Goal: Information Seeking & Learning: Learn about a topic

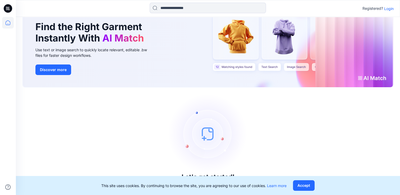
scroll to position [31, 0]
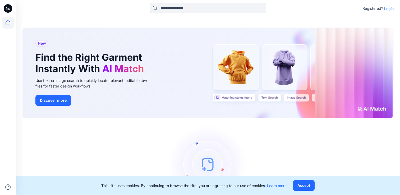
click at [393, 8] on p "Login" at bounding box center [389, 9] width 10 height 6
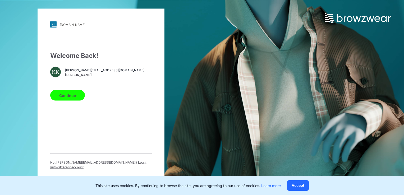
click at [68, 95] on button "Continue" at bounding box center [67, 95] width 35 height 11
click at [71, 95] on button "Continue" at bounding box center [67, 95] width 35 height 11
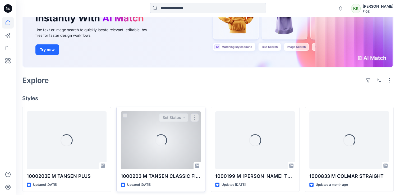
scroll to position [70, 0]
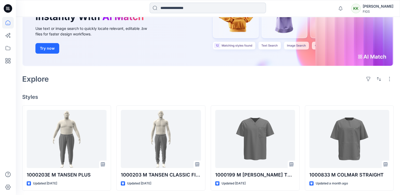
drag, startPoint x: 183, startPoint y: 5, endPoint x: 177, endPoint y: 13, distance: 9.8
click at [183, 5] on input at bounding box center [208, 8] width 116 height 11
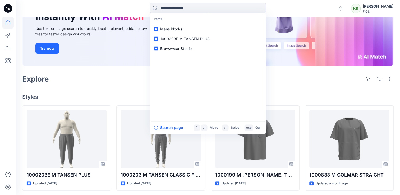
type input "*"
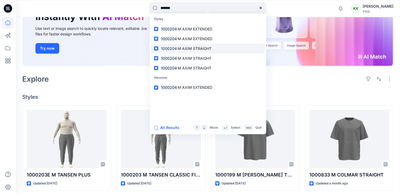
type input "*******"
click at [182, 49] on span "M AXIM STRAIGHT" at bounding box center [195, 48] width 34 height 4
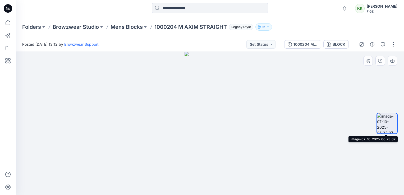
click at [389, 124] on img at bounding box center [387, 123] width 20 height 20
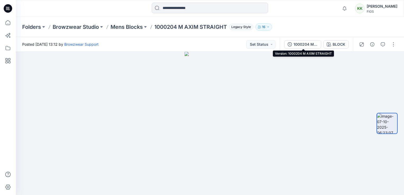
drag, startPoint x: 310, startPoint y: 44, endPoint x: 326, endPoint y: 48, distance: 16.0
click at [310, 44] on div "1000204 M AXIM STRAIGHT" at bounding box center [306, 45] width 24 height 6
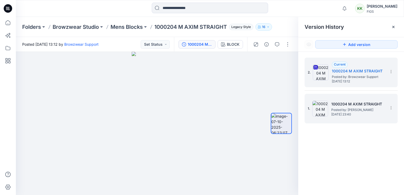
click at [356, 113] on span "Wednesday, November 27, 2024 23:40" at bounding box center [357, 115] width 53 height 4
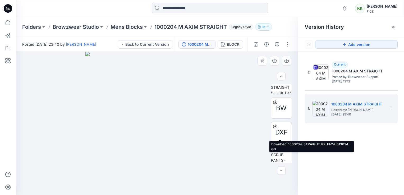
scroll to position [137, 0]
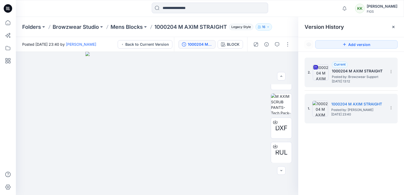
click at [351, 71] on h5 "1000204 M AXIM STRAIGHT" at bounding box center [358, 71] width 53 height 6
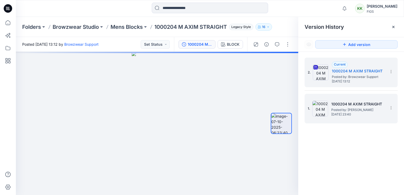
click at [362, 113] on span "Wednesday, November 27, 2024 23:40" at bounding box center [357, 115] width 53 height 4
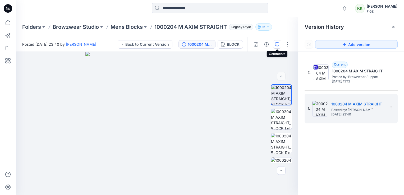
click at [276, 43] on icon "button" at bounding box center [277, 44] width 4 height 4
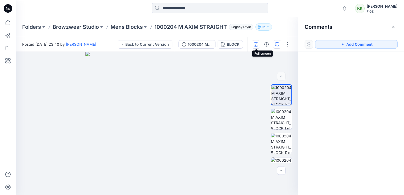
click at [258, 44] on icon "button" at bounding box center [256, 44] width 4 height 4
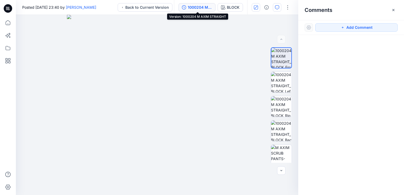
click at [203, 6] on div "1000204 M AXIM STRAIGHT" at bounding box center [200, 7] width 24 height 6
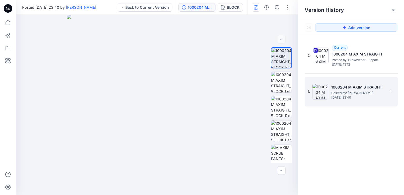
click at [344, 93] on span "Posted by: Nathan Parez" at bounding box center [357, 92] width 53 height 5
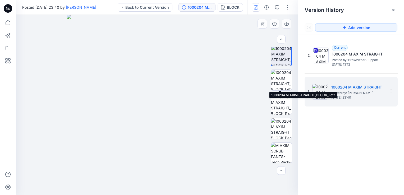
scroll to position [3, 0]
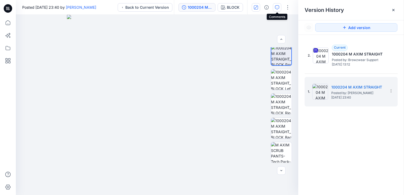
click at [277, 7] on icon "button" at bounding box center [277, 7] width 4 height 4
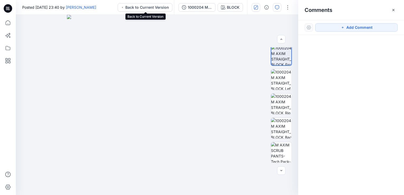
drag, startPoint x: 151, startPoint y: 7, endPoint x: 166, endPoint y: 11, distance: 15.3
click at [151, 7] on button "Back to Current Version" at bounding box center [145, 7] width 55 height 8
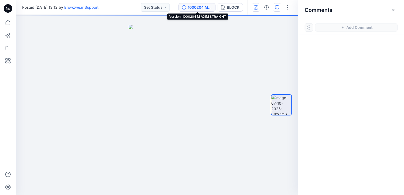
click at [197, 7] on div "1000204 M AXIM STRAIGHT" at bounding box center [200, 7] width 24 height 6
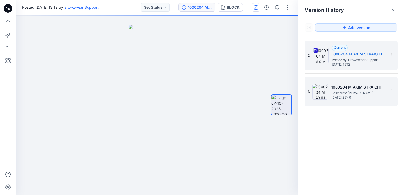
click at [369, 90] on span "Posted by: Nathan Parez" at bounding box center [357, 92] width 53 height 5
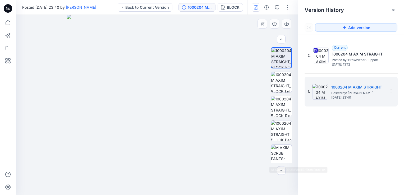
scroll to position [3, 0]
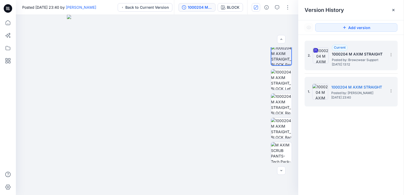
click at [365, 57] on h5 "1000204 M AXIM STRAIGHT" at bounding box center [358, 54] width 53 height 6
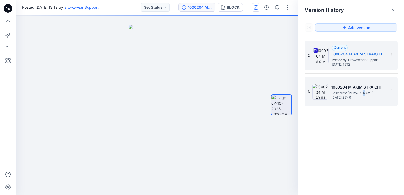
click at [362, 92] on span "Posted by: Nathan Parez" at bounding box center [357, 92] width 53 height 5
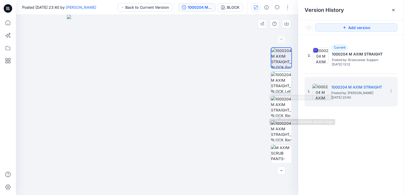
click at [278, 87] on img at bounding box center [281, 82] width 21 height 21
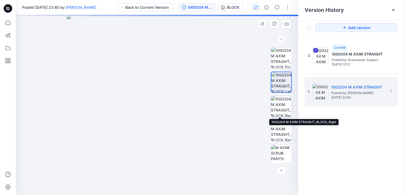
click at [284, 103] on img at bounding box center [281, 106] width 21 height 21
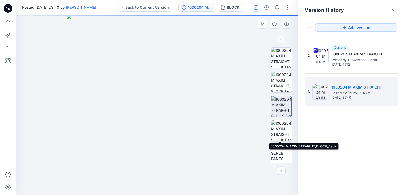
click at [280, 128] on img at bounding box center [281, 131] width 21 height 21
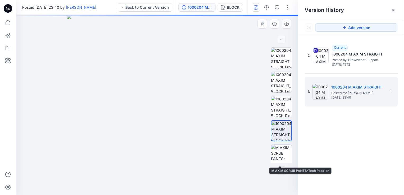
click at [279, 155] on img at bounding box center [281, 155] width 21 height 21
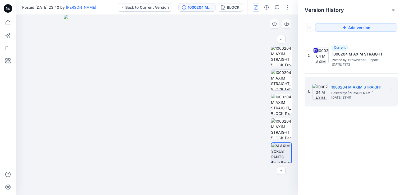
scroll to position [3, 0]
click at [280, 172] on icon "button" at bounding box center [281, 171] width 4 height 4
click at [281, 171] on icon "button" at bounding box center [281, 171] width 4 height 4
click at [280, 39] on icon "button" at bounding box center [281, 39] width 4 height 4
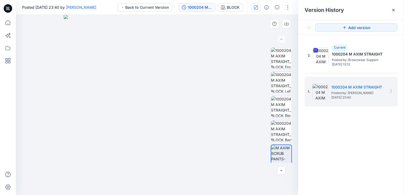
click at [280, 39] on div at bounding box center [281, 39] width 8 height 8
click at [226, 6] on button "BLOCK" at bounding box center [230, 7] width 25 height 8
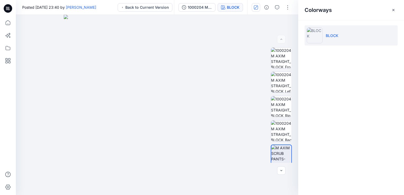
click at [339, 35] on li "BLOCK" at bounding box center [351, 35] width 93 height 20
click at [327, 35] on p "BLOCK" at bounding box center [332, 36] width 13 height 6
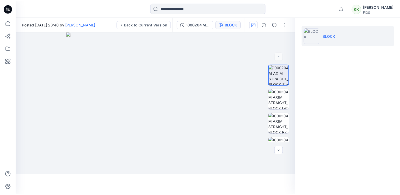
scroll to position [70, 0]
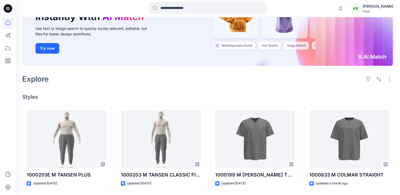
click at [192, 8] on input at bounding box center [208, 8] width 116 height 11
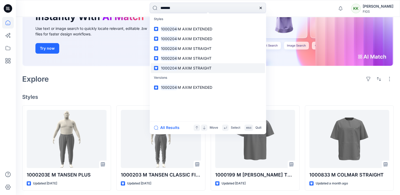
type input "*******"
click at [178, 67] on span "M AXIM STRAIGHT" at bounding box center [195, 68] width 34 height 4
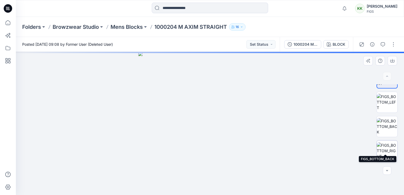
scroll to position [40, 0]
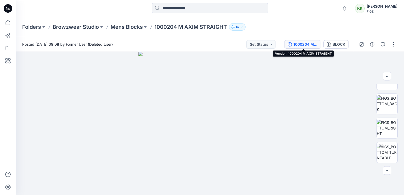
click at [308, 44] on div "1000204 M AXIM STRAIGHT" at bounding box center [306, 45] width 24 height 6
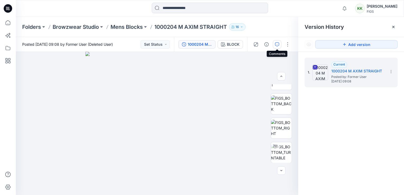
click at [277, 43] on icon "button" at bounding box center [277, 44] width 4 height 4
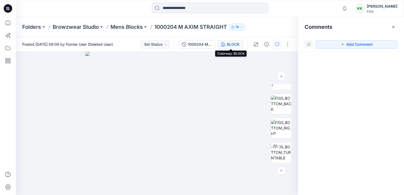
click at [235, 44] on div "BLOCK" at bounding box center [233, 45] width 13 height 6
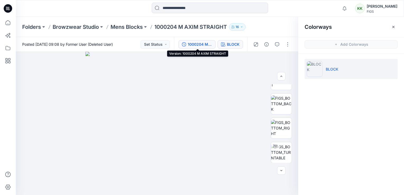
click at [208, 44] on div "1000204 M AXIM STRAIGHT" at bounding box center [200, 45] width 24 height 6
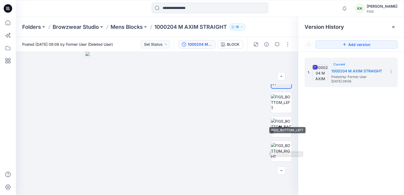
scroll to position [4, 0]
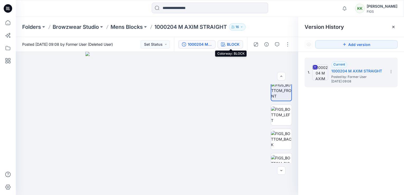
click at [225, 43] on icon "button" at bounding box center [223, 44] width 4 height 4
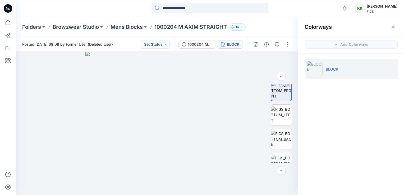
click at [367, 66] on li "BLOCK" at bounding box center [351, 69] width 93 height 20
click at [208, 46] on div "1000204 M AXIM STRAIGHT" at bounding box center [200, 45] width 24 height 6
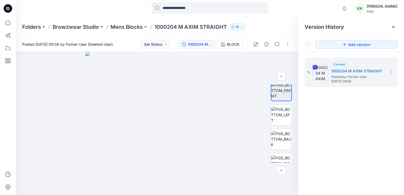
click at [186, 28] on p "1000204 M AXIM STRAIGHT" at bounding box center [190, 26] width 72 height 7
click at [242, 27] on icon "button" at bounding box center [241, 26] width 3 height 3
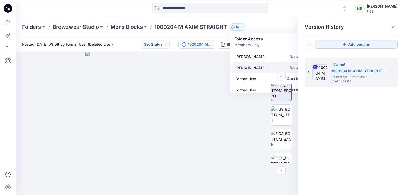
scroll to position [138, 0]
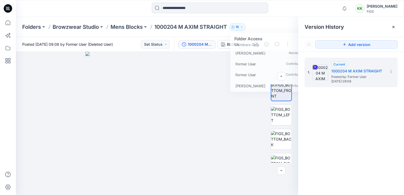
click at [340, 119] on div "1. Current 1000204 M AXIM STRAIGHT Posted by: Former User Wednesday, August 27,…" at bounding box center [351, 127] width 106 height 151
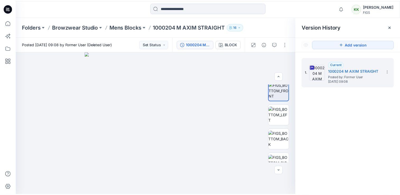
scroll to position [70, 0]
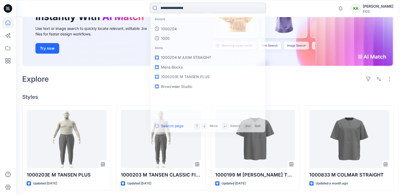
click at [171, 11] on input at bounding box center [208, 8] width 116 height 11
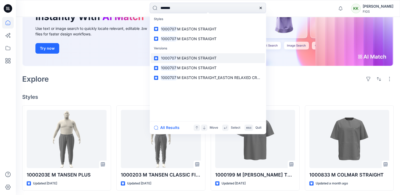
type input "*******"
click at [198, 57] on span "M EASTON STRAIGHT" at bounding box center [196, 58] width 39 height 4
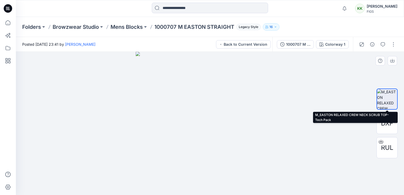
click at [389, 99] on img at bounding box center [387, 99] width 20 height 20
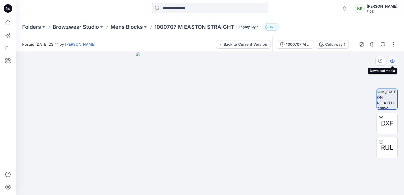
click at [394, 60] on icon "button" at bounding box center [392, 61] width 4 height 3
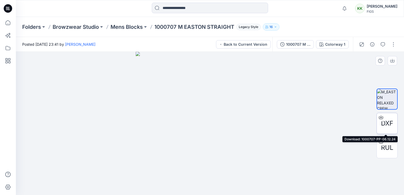
click at [382, 118] on icon at bounding box center [381, 117] width 4 height 4
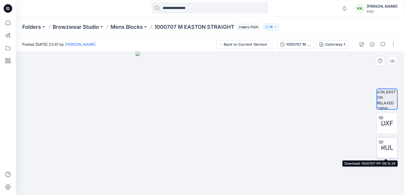
click at [387, 148] on span "RUL" at bounding box center [387, 148] width 12 height 10
click at [326, 152] on div at bounding box center [210, 123] width 388 height 143
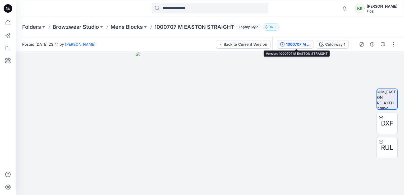
click at [292, 44] on div "1000707 M EASTON STRAIGHT" at bounding box center [298, 45] width 24 height 6
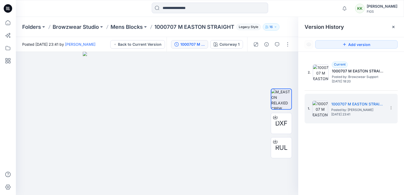
click at [350, 156] on div "2. Current 1000707 M EASTON STRAIGHT_EASTON RELAXED CREW NECK SCRUB TOP_Block_1…" at bounding box center [351, 127] width 106 height 151
click at [353, 107] on span "Posted by: Nathan Parez" at bounding box center [357, 109] width 53 height 5
click at [348, 151] on div "2. Current 1000707 M EASTON STRAIGHT_EASTON RELAXED CREW NECK SCRUB TOP_Block_1…" at bounding box center [351, 127] width 106 height 151
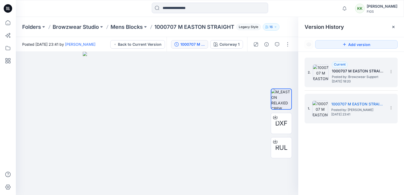
click at [348, 80] on span "Friday, December 20, 2024 18:20" at bounding box center [358, 82] width 53 height 4
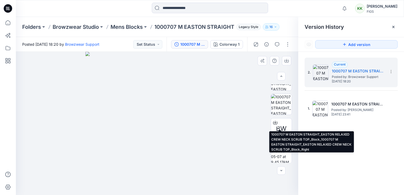
scroll to position [64, 0]
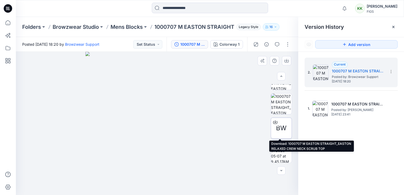
click at [274, 121] on icon at bounding box center [275, 121] width 2 height 3
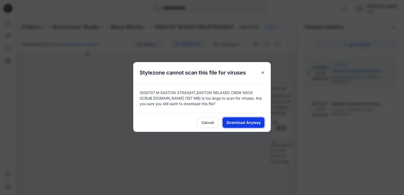
click at [239, 124] on span "Download Anyway" at bounding box center [244, 123] width 34 height 6
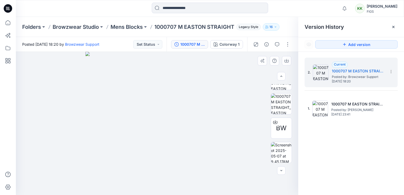
drag, startPoint x: 329, startPoint y: 166, endPoint x: 295, endPoint y: 163, distance: 33.9
click at [329, 165] on div "2. Current 1000707 M EASTON STRAIGHT_EASTON RELAXED CREW NECK SCRUB TOP_Block_1…" at bounding box center [351, 127] width 106 height 151
click at [279, 154] on img at bounding box center [281, 152] width 21 height 21
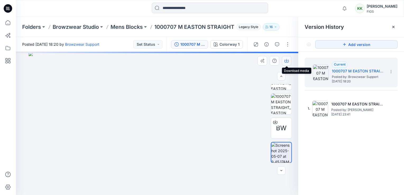
click at [286, 58] on button "button" at bounding box center [287, 61] width 10 height 10
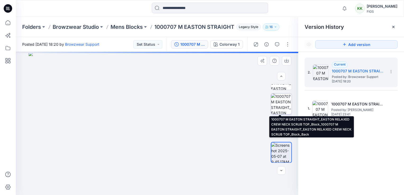
click at [282, 103] on img at bounding box center [281, 104] width 21 height 21
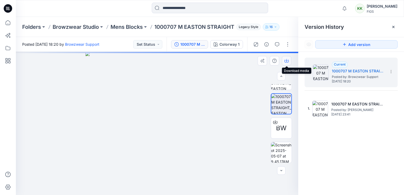
click at [287, 59] on icon "button" at bounding box center [287, 61] width 4 height 4
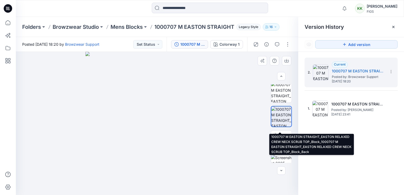
scroll to position [47, 0]
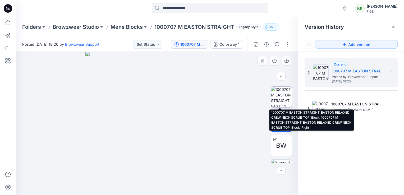
click at [275, 98] on img at bounding box center [281, 97] width 21 height 21
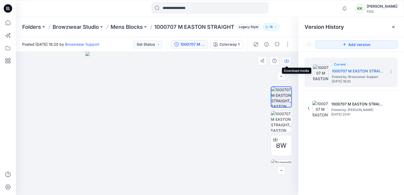
click at [288, 62] on icon "button" at bounding box center [287, 61] width 4 height 4
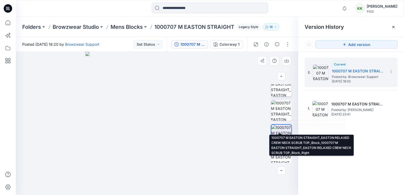
scroll to position [0, 0]
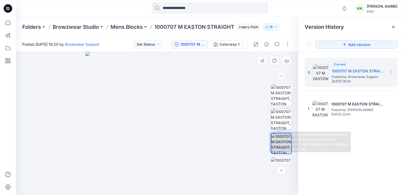
click at [284, 115] on img at bounding box center [281, 119] width 21 height 21
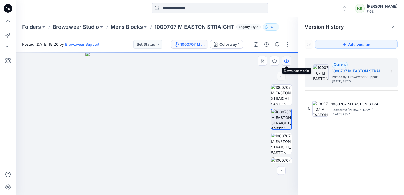
click at [287, 59] on icon "button" at bounding box center [287, 61] width 4 height 4
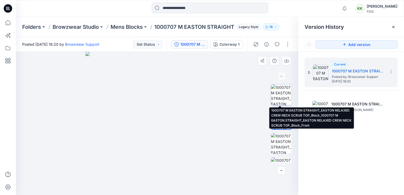
click at [280, 95] on img at bounding box center [281, 95] width 21 height 21
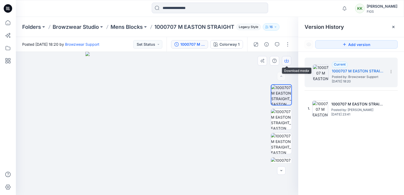
click at [288, 62] on icon "button" at bounding box center [287, 61] width 4 height 4
click at [356, 149] on div "2. Current 1000707 M EASTON STRAIGHT_EASTON RELAXED CREW NECK SCRUB TOP_Block_1…" at bounding box center [351, 127] width 106 height 151
drag, startPoint x: 7, startPoint y: 10, endPoint x: 248, endPoint y: 104, distance: 258.3
click at [248, 104] on div at bounding box center [157, 123] width 282 height 143
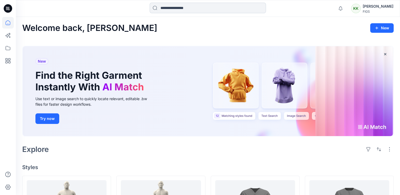
click at [163, 10] on input at bounding box center [208, 8] width 116 height 11
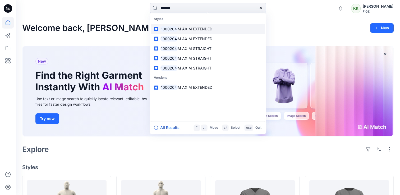
type input "*******"
click at [189, 27] on span "M AXIM EXTENDED" at bounding box center [195, 29] width 35 height 4
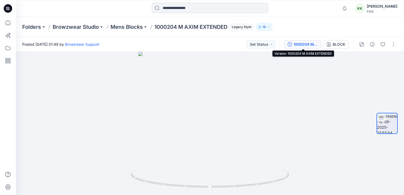
click at [313, 43] on div "1000204 M AXIM EXTENDED" at bounding box center [306, 45] width 24 height 6
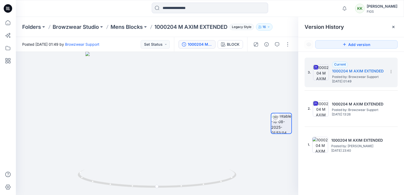
click at [360, 176] on div "3. Current 1000204 M AXIM EXTENDED Posted by: Browzwear Support Saturday, Augus…" at bounding box center [351, 127] width 106 height 151
click at [348, 76] on span "Posted by: Browzwear Support" at bounding box center [358, 76] width 53 height 5
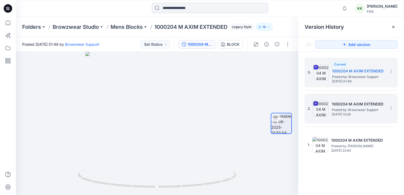
click at [354, 108] on span "Posted by: Browzwear Support" at bounding box center [358, 109] width 53 height 5
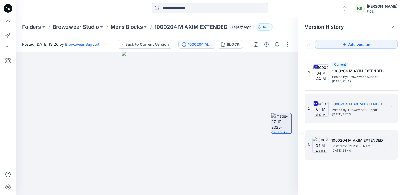
click at [355, 144] on span "Posted by: Nathan Parez" at bounding box center [357, 146] width 53 height 5
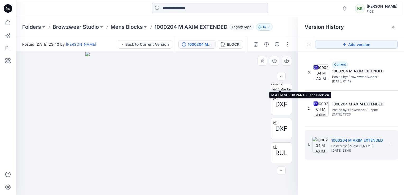
scroll to position [137, 0]
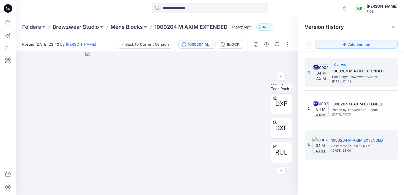
click at [350, 78] on span "Posted by: Browzwear Support" at bounding box center [358, 76] width 53 height 5
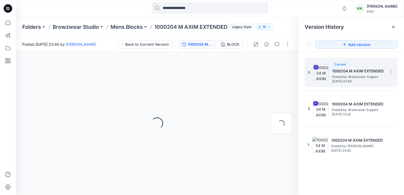
scroll to position [0, 0]
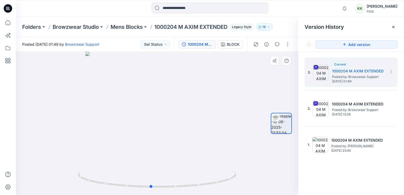
drag, startPoint x: 138, startPoint y: 164, endPoint x: 214, endPoint y: 150, distance: 77.2
click at [132, 153] on div at bounding box center [157, 123] width 282 height 143
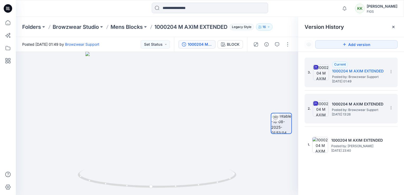
click at [366, 103] on h5 "1000204 M AXIM EXTENDED" at bounding box center [358, 104] width 53 height 6
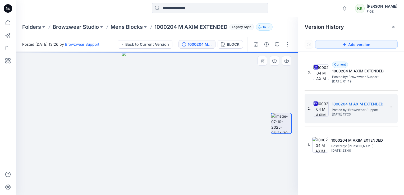
drag, startPoint x: 142, startPoint y: 173, endPoint x: 186, endPoint y: 182, distance: 44.9
click at [183, 182] on img at bounding box center [157, 123] width 71 height 143
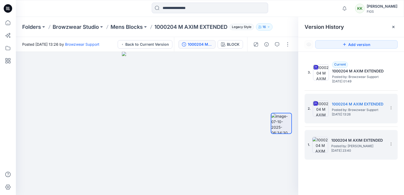
click at [349, 145] on span "Posted by: Nathan Parez" at bounding box center [357, 146] width 53 height 5
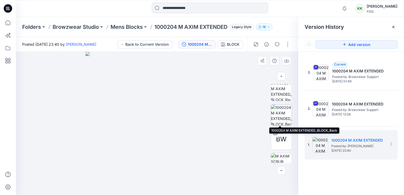
scroll to position [70, 0]
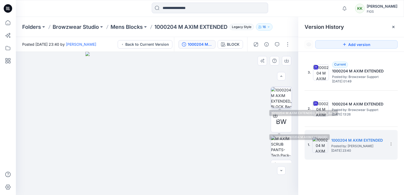
click at [280, 97] on img at bounding box center [281, 97] width 21 height 21
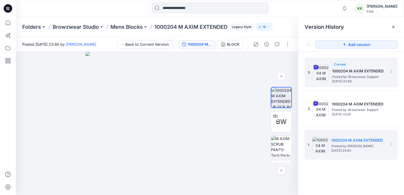
click at [350, 79] on span "Posted by: Browzwear Support" at bounding box center [358, 76] width 53 height 5
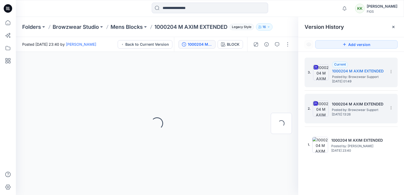
scroll to position [0, 0]
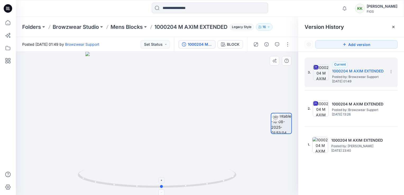
drag, startPoint x: 135, startPoint y: 167, endPoint x: 140, endPoint y: 172, distance: 6.9
click at [140, 172] on div at bounding box center [157, 123] width 282 height 143
drag, startPoint x: 200, startPoint y: 137, endPoint x: 318, endPoint y: 43, distance: 151.1
click at [201, 137] on div at bounding box center [157, 123] width 282 height 143
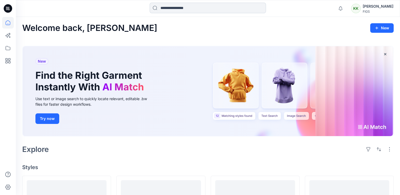
click at [198, 11] on input at bounding box center [208, 8] width 116 height 11
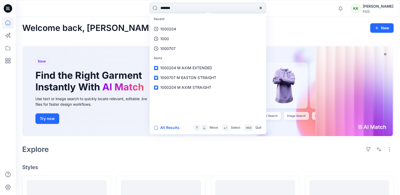
type input "*******"
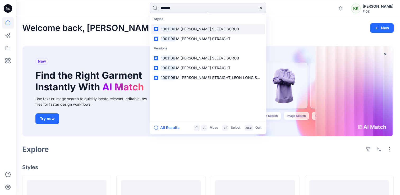
click at [188, 30] on span "M [PERSON_NAME] SLEEVE SCRUB" at bounding box center [207, 29] width 63 height 4
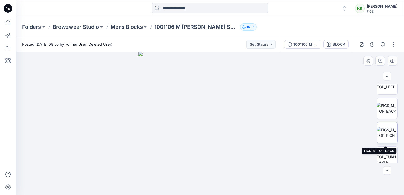
scroll to position [40, 0]
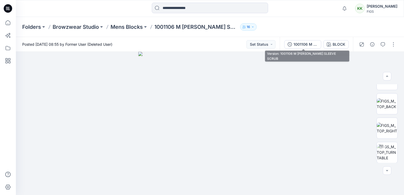
click at [304, 42] on div "1001106 M [PERSON_NAME] SLEEVE SCRUB" at bounding box center [306, 45] width 24 height 6
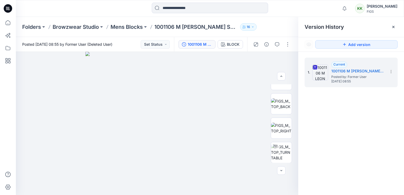
click at [350, 110] on div "1. Current 1001106 M [PERSON_NAME] SLEEVE SCRUB Posted by: Former User [DATE] 0…" at bounding box center [351, 127] width 106 height 151
click at [231, 43] on div "BLOCK" at bounding box center [233, 45] width 13 height 6
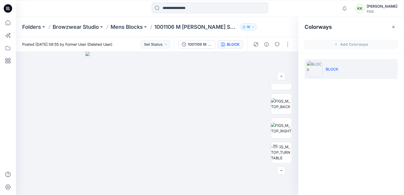
click at [335, 67] on p "BLOCK" at bounding box center [332, 69] width 13 height 6
click at [334, 67] on p "BLOCK" at bounding box center [332, 69] width 13 height 6
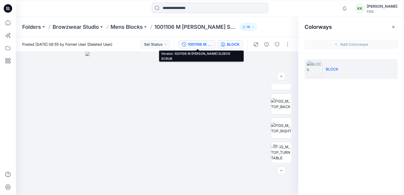
click at [208, 45] on div "1001106 M LEON LONG SLEEVE SCRUB" at bounding box center [200, 45] width 24 height 6
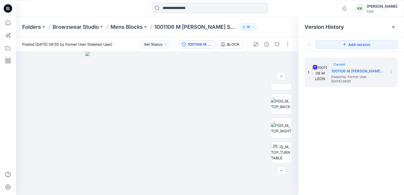
click at [376, 129] on div "1. Current 1001106 M LEON LONG SLEEVE SCRUB Posted by: Former User Tuesday, Sep…" at bounding box center [351, 127] width 106 height 151
